Goal: Find specific page/section: Find specific page/section

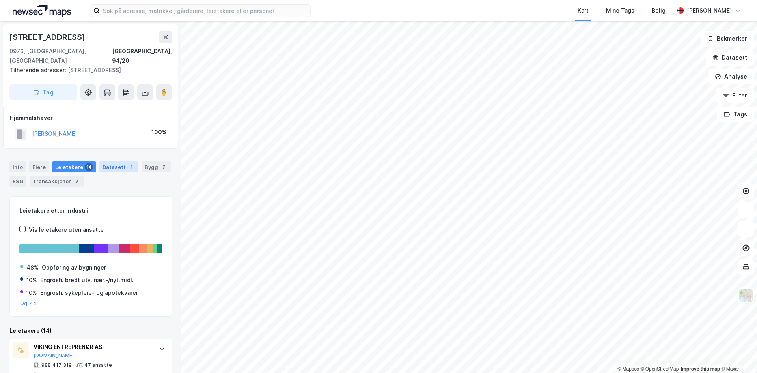
click at [111, 161] on div "Datasett 1" at bounding box center [118, 166] width 39 height 11
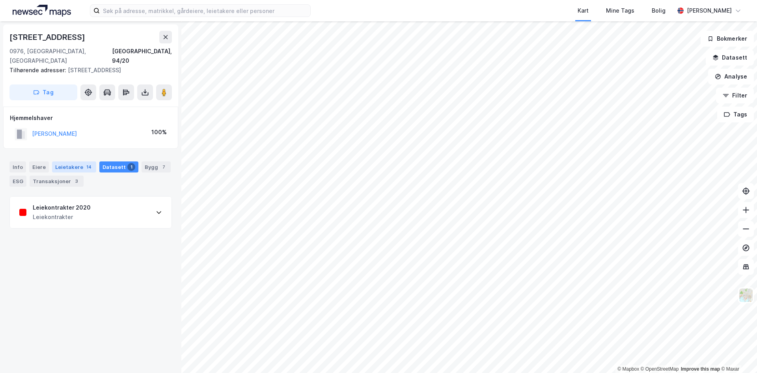
click at [68, 161] on div "Leietakere 14" at bounding box center [74, 166] width 44 height 11
